Goal: Task Accomplishment & Management: Manage account settings

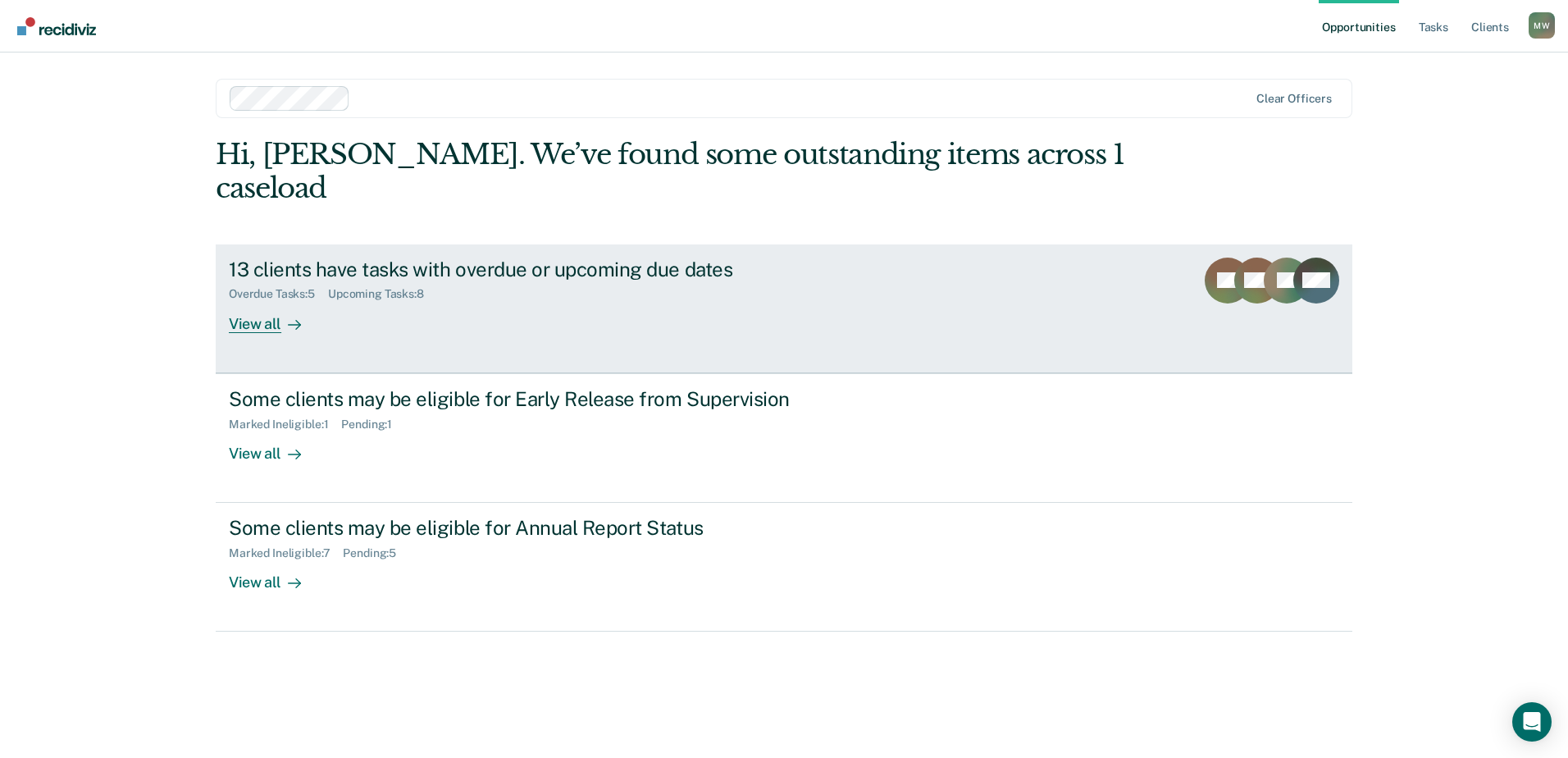
click at [1180, 257] on link "13 clients have tasks with overdue or upcoming due dates Overdue Tasks : 5 Upco…" at bounding box center [784, 308] width 1137 height 129
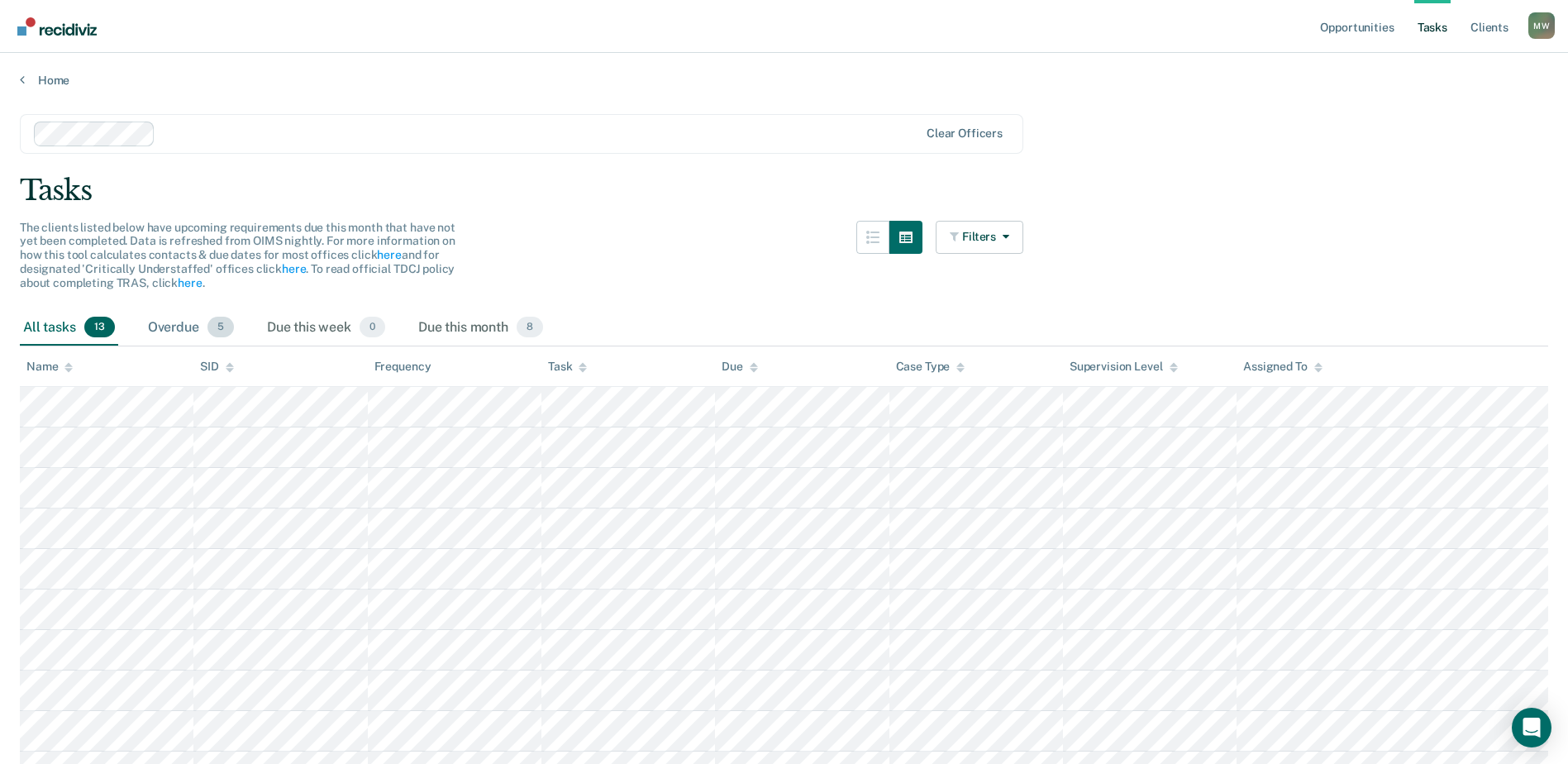
click at [155, 320] on div "Overdue 5" at bounding box center [191, 328] width 92 height 36
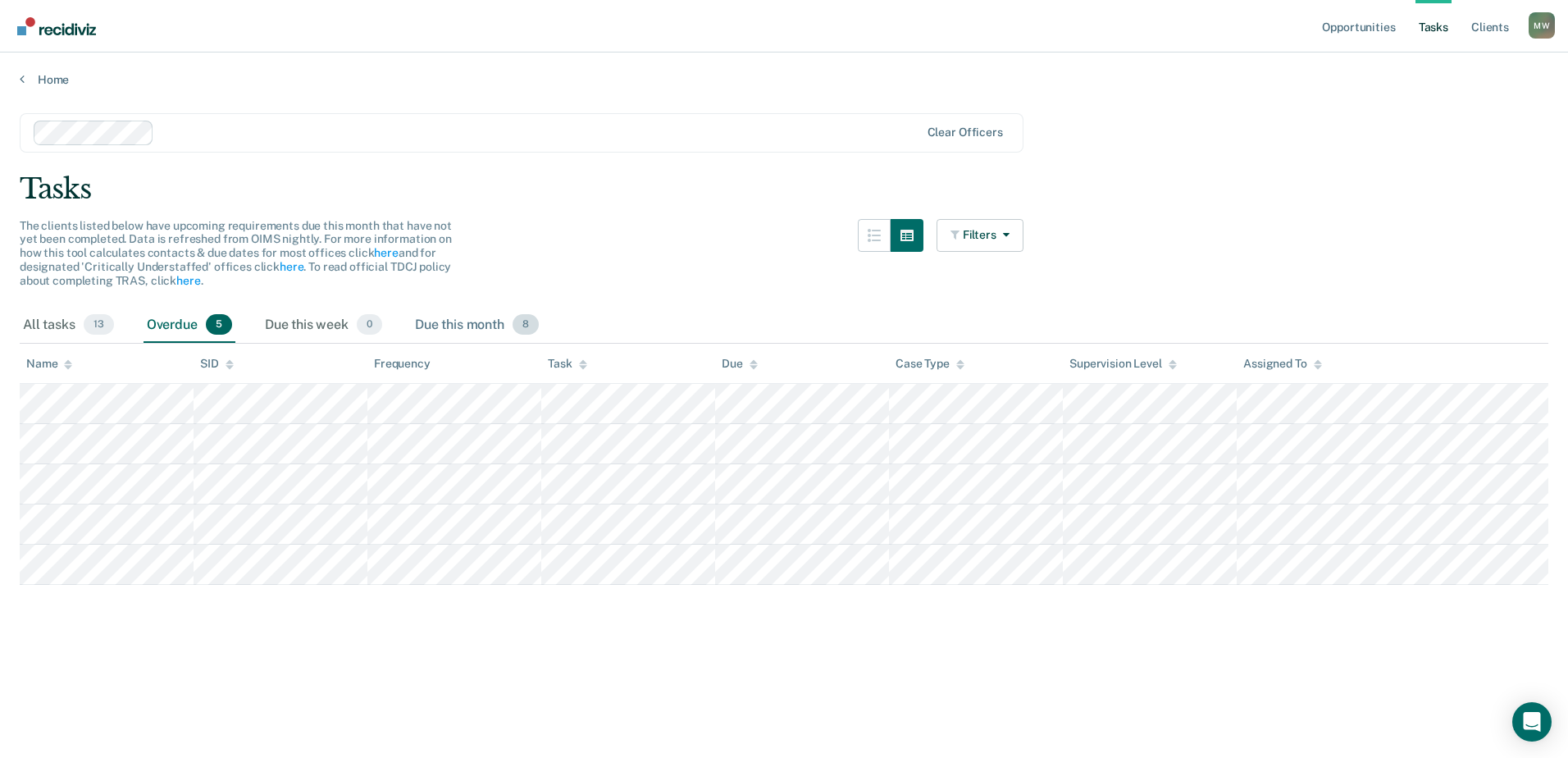
click at [485, 328] on div "Due this month 8" at bounding box center [477, 326] width 131 height 36
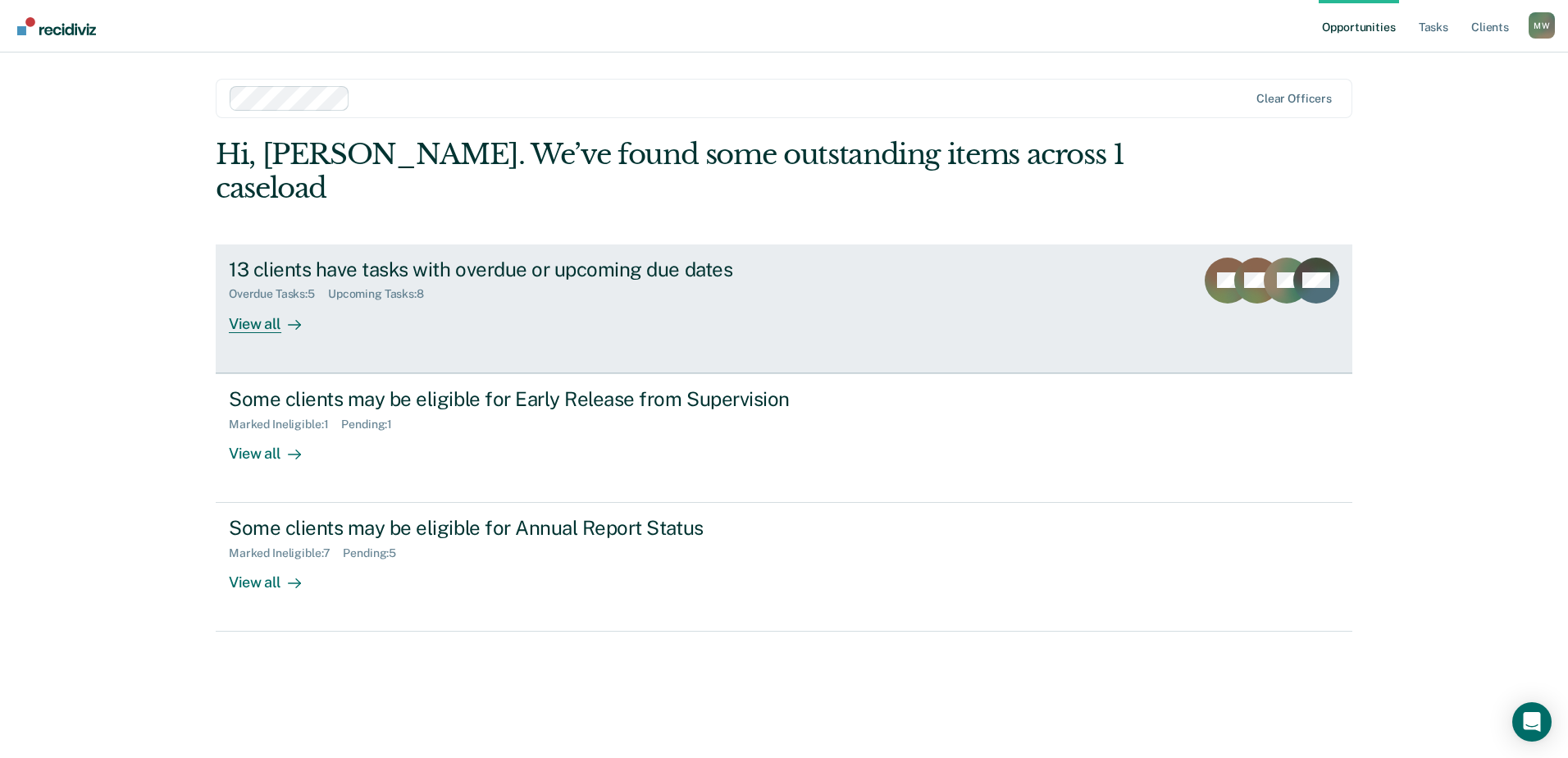
click at [540, 257] on div "13 clients have tasks with overdue or upcoming due dates" at bounding box center [516, 269] width 576 height 24
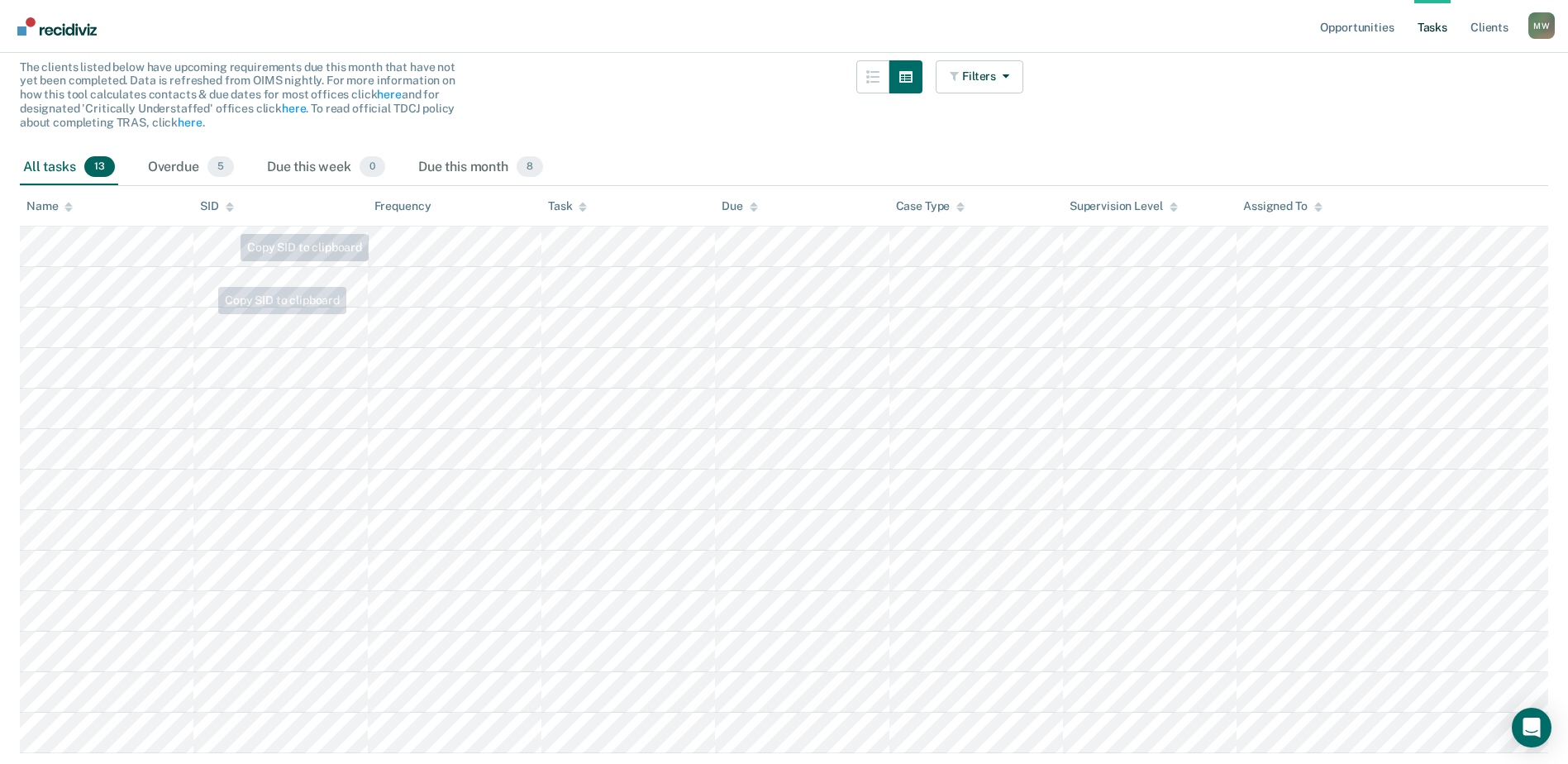
scroll to position [134, 0]
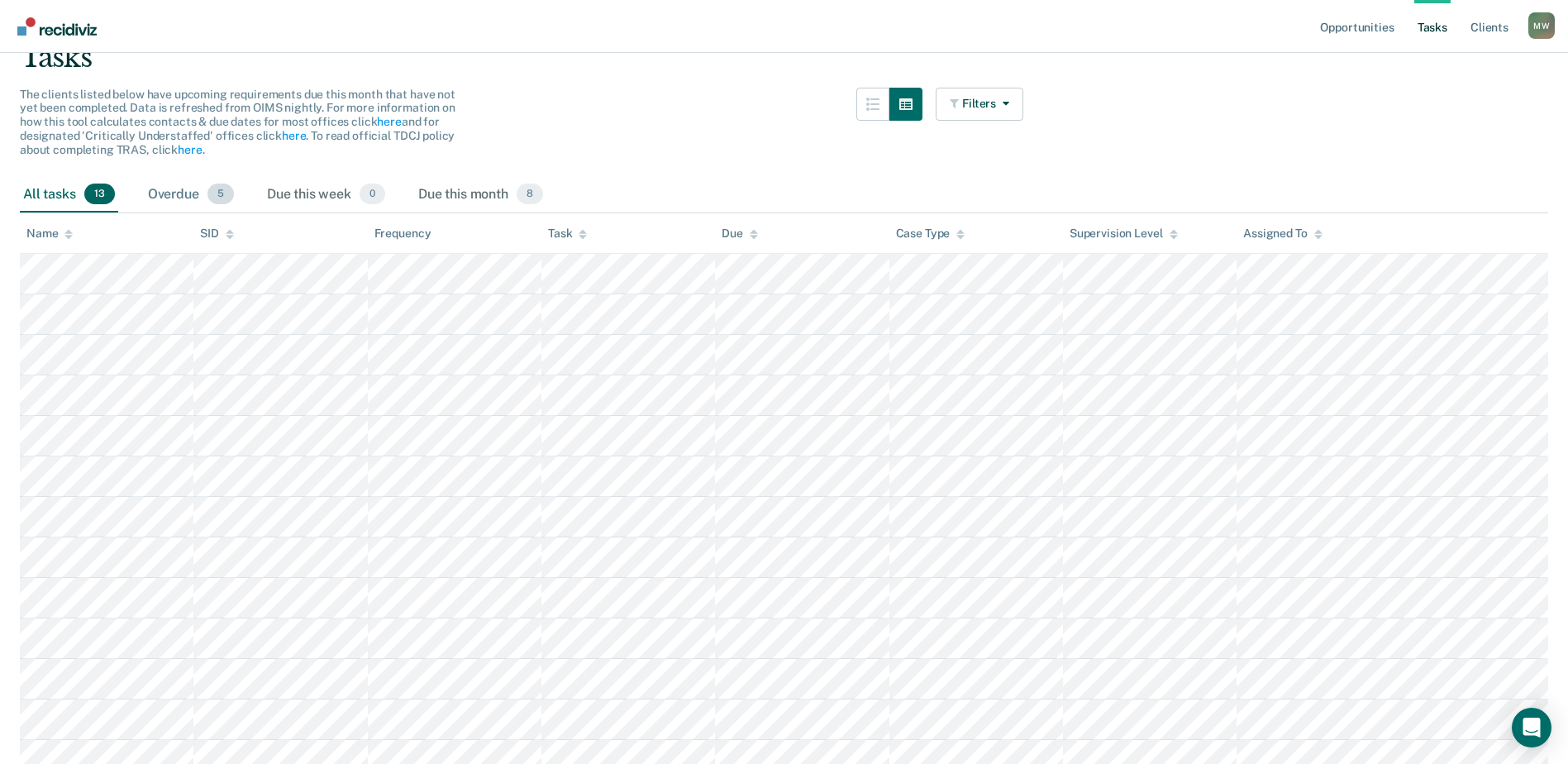
click at [221, 197] on span "5" at bounding box center [221, 195] width 27 height 22
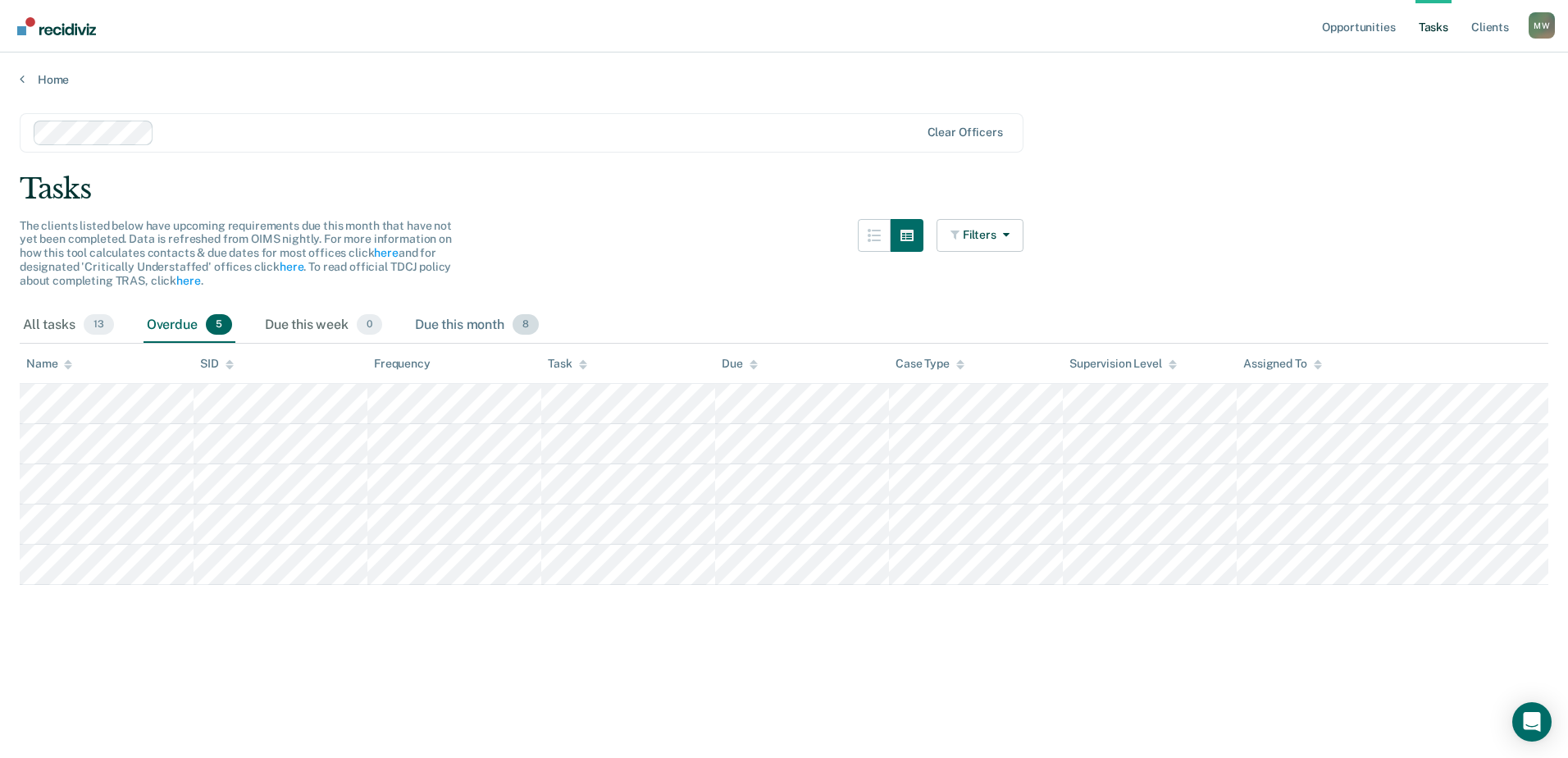
click at [467, 321] on div "Due this month 8" at bounding box center [477, 326] width 131 height 36
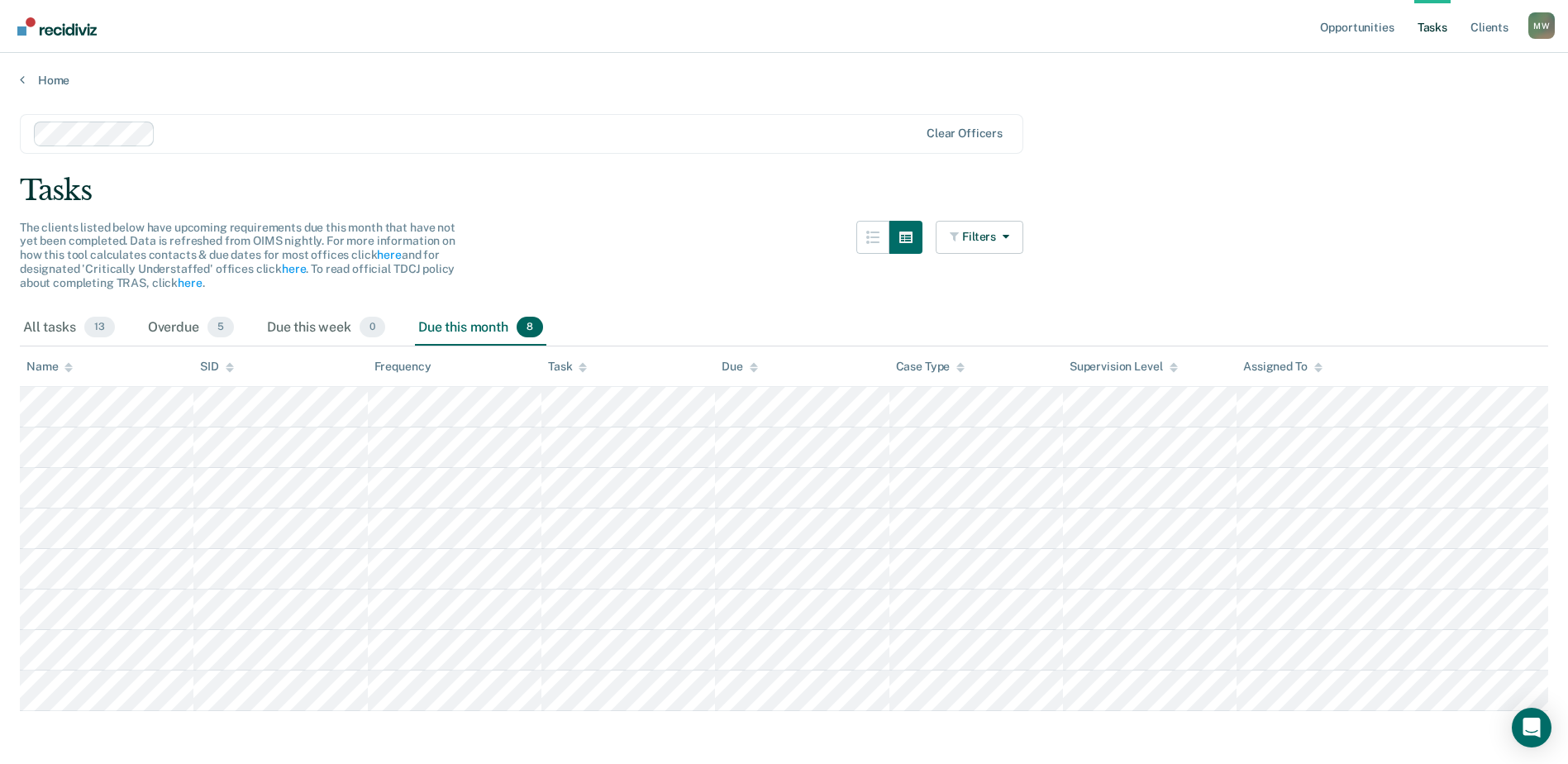
scroll to position [13, 0]
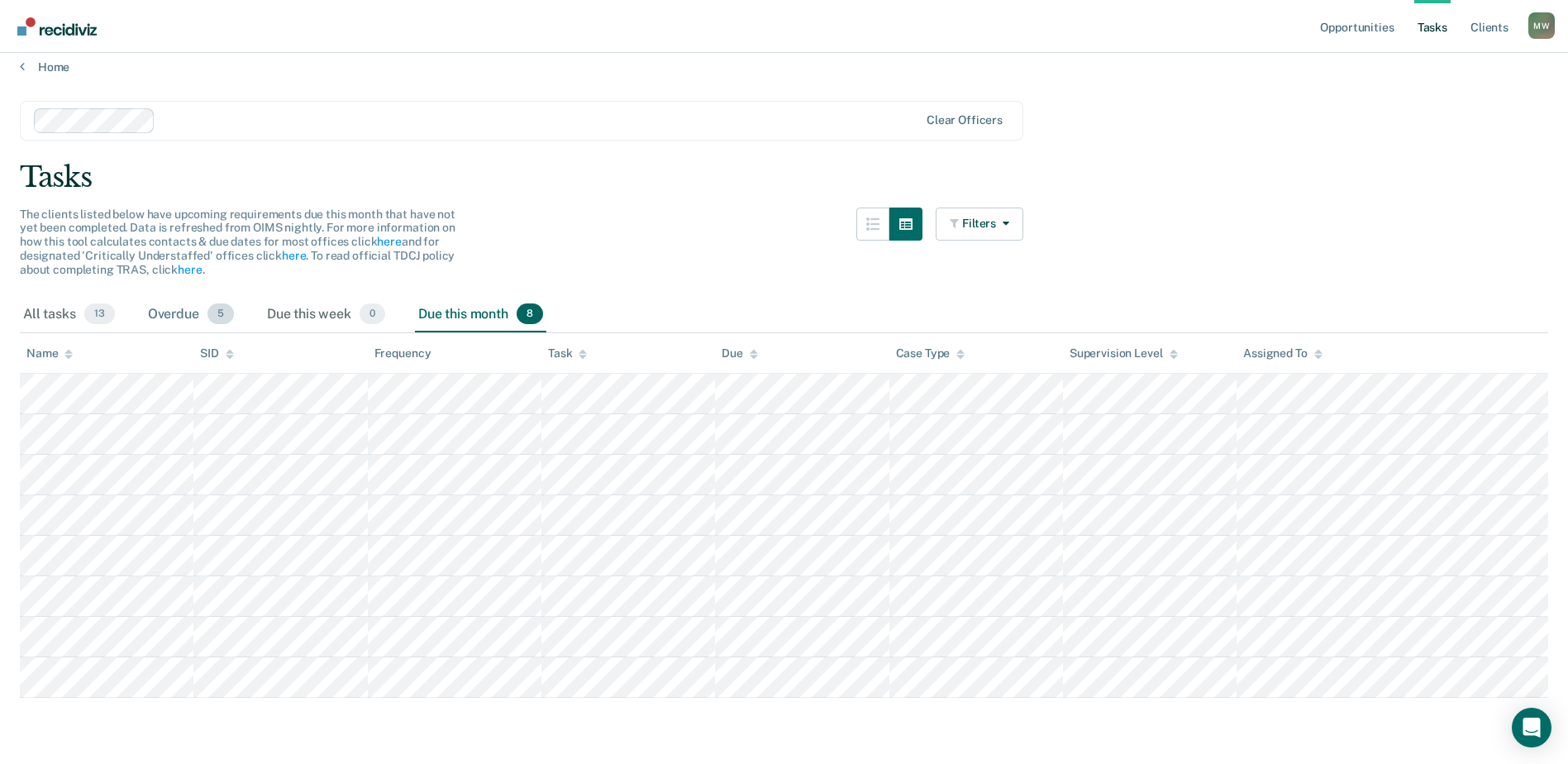
click at [173, 314] on div "Overdue 5" at bounding box center [191, 315] width 92 height 36
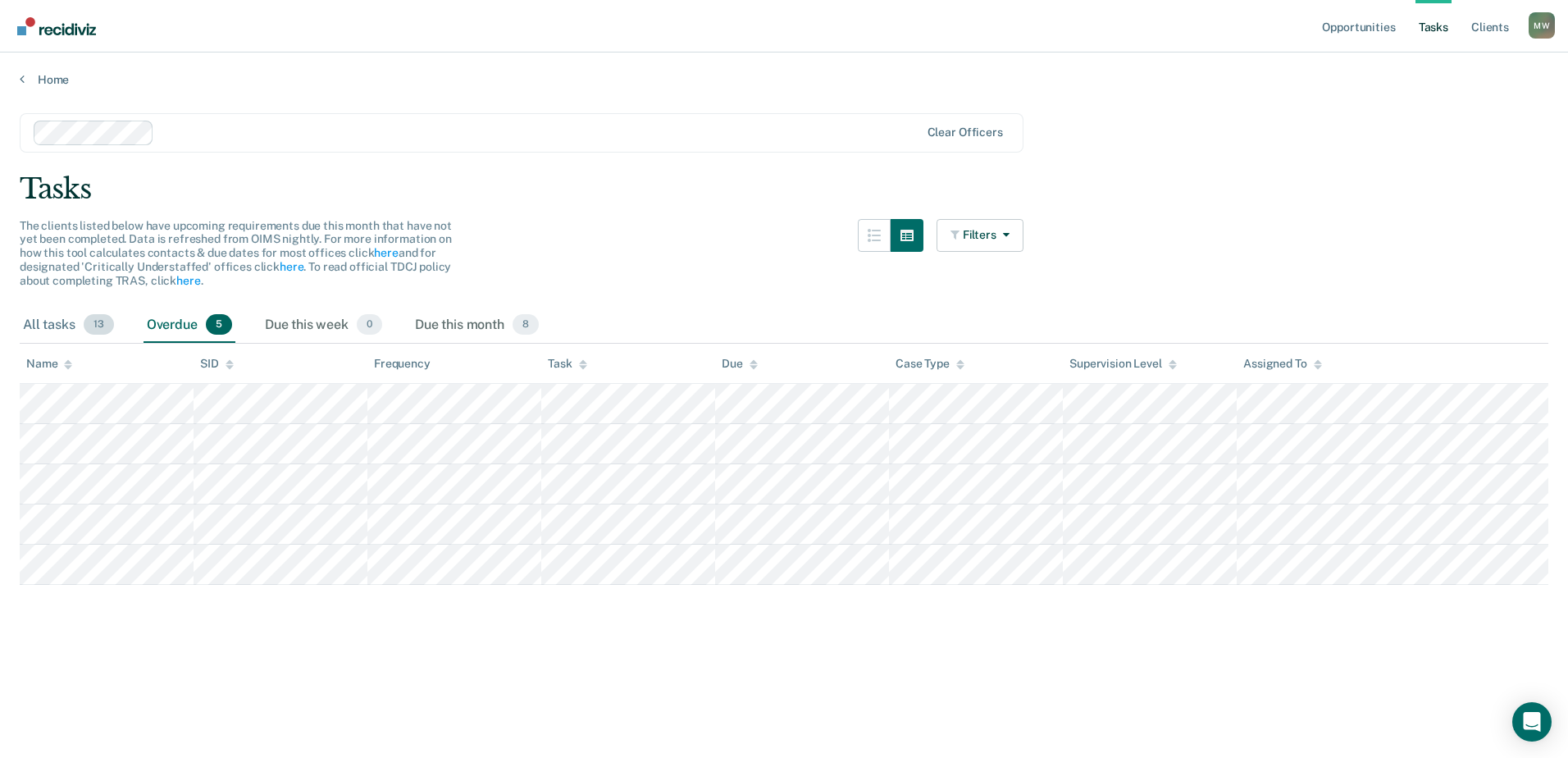
click at [40, 324] on div "All tasks 13" at bounding box center [68, 326] width 97 height 36
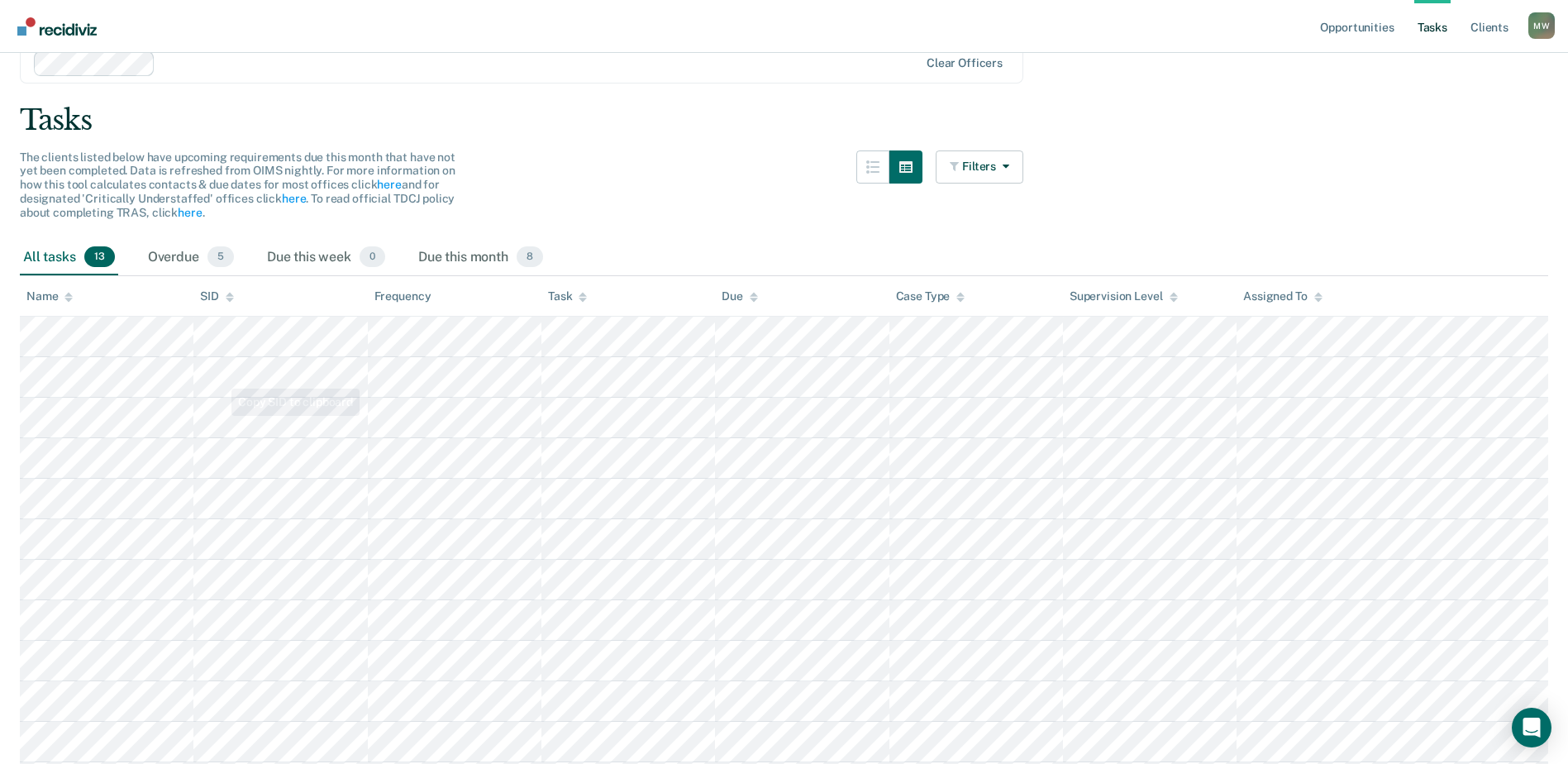
scroll to position [165, 0]
